Goal: Task Accomplishment & Management: Manage account settings

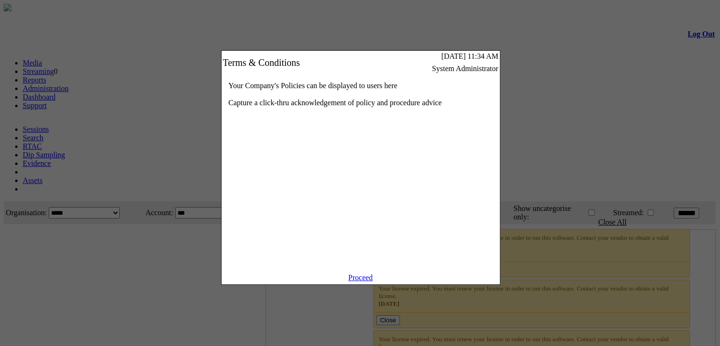
click at [360, 281] on link "Proceed" at bounding box center [360, 277] width 25 height 8
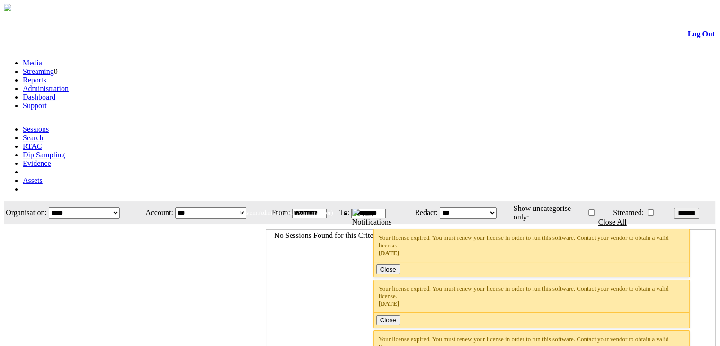
click at [69, 84] on link "Administration" at bounding box center [46, 88] width 46 height 8
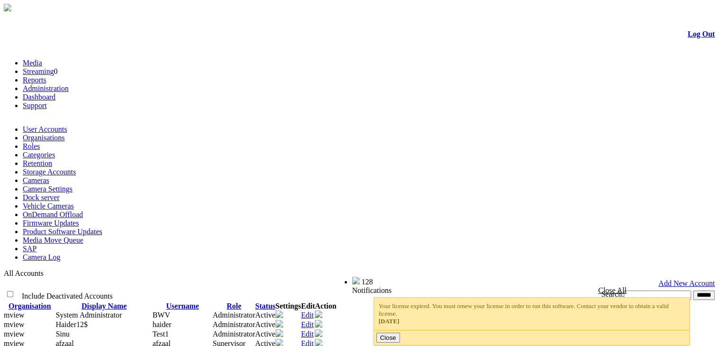
click at [72, 185] on link "Camera Settings" at bounding box center [48, 189] width 50 height 8
